Goal: Book appointment/travel/reservation

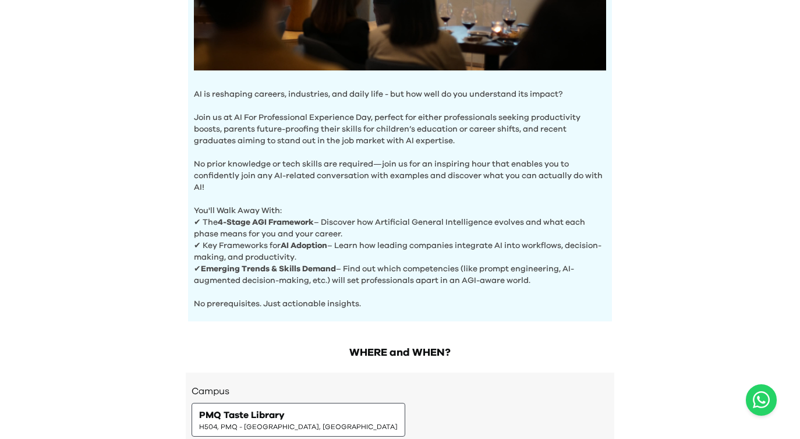
scroll to position [457, 0]
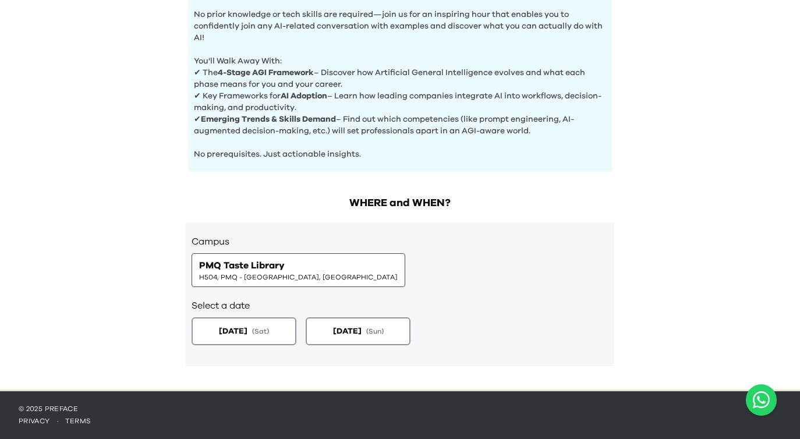
click at [264, 278] on span "H504, PMQ - [GEOGRAPHIC_DATA], [GEOGRAPHIC_DATA]" at bounding box center [298, 277] width 199 height 9
click at [270, 264] on span "PMQ Taste Library" at bounding box center [242, 266] width 86 height 14
click at [372, 337] on button "[DATE] ( Sun )" at bounding box center [358, 331] width 110 height 29
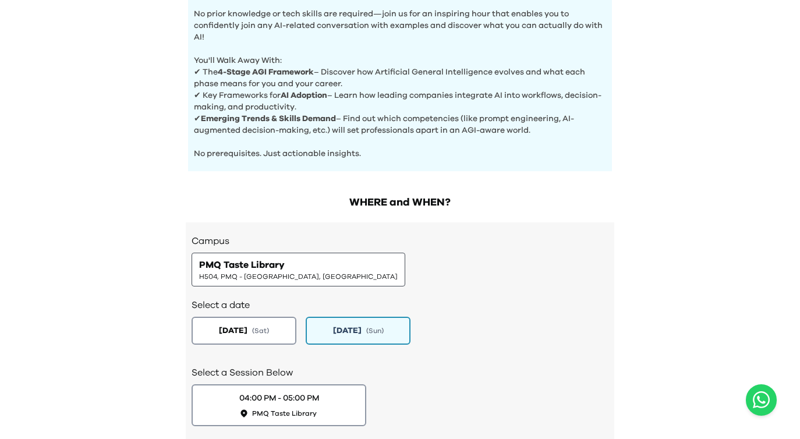
scroll to position [539, 0]
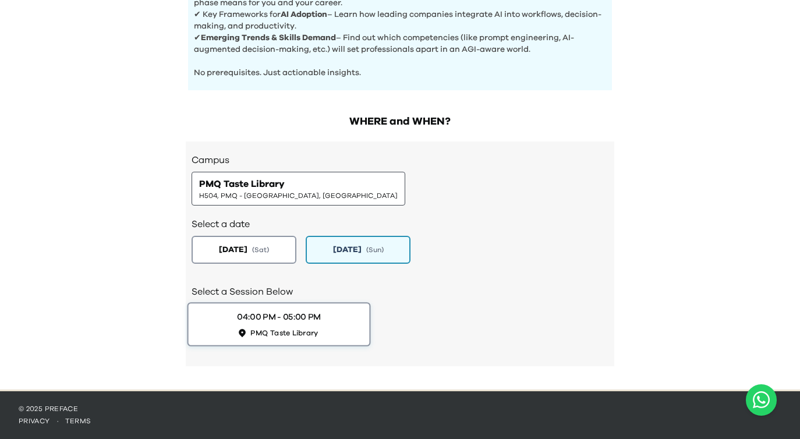
click at [285, 312] on div "04:00 PM - 05:00 PM" at bounding box center [279, 317] width 84 height 12
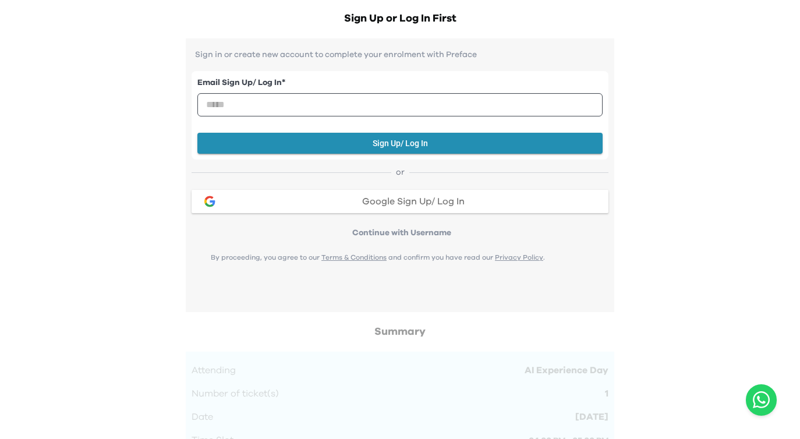
scroll to position [981, 0]
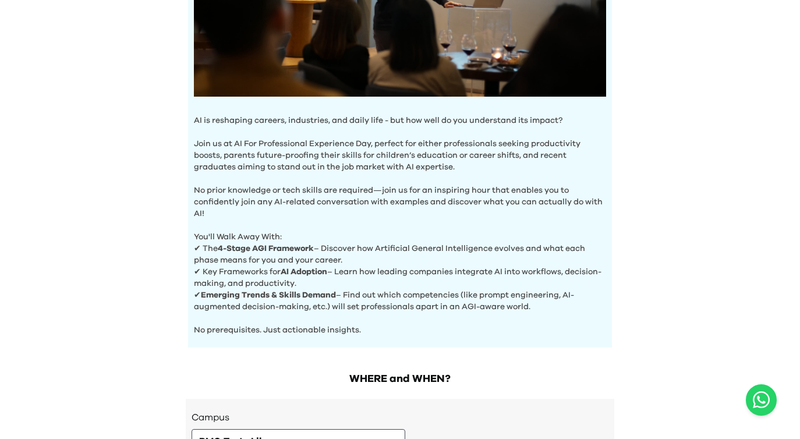
scroll to position [282, 0]
